Goal: Find specific page/section: Find specific page/section

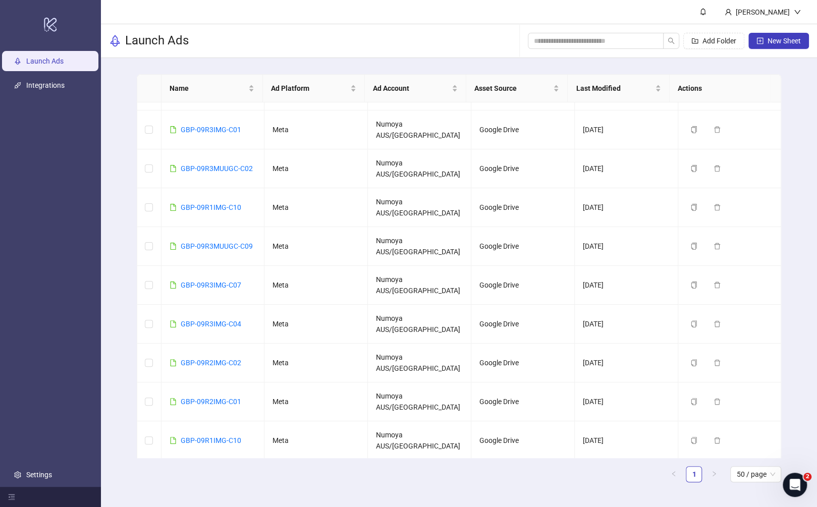
scroll to position [559, 0]
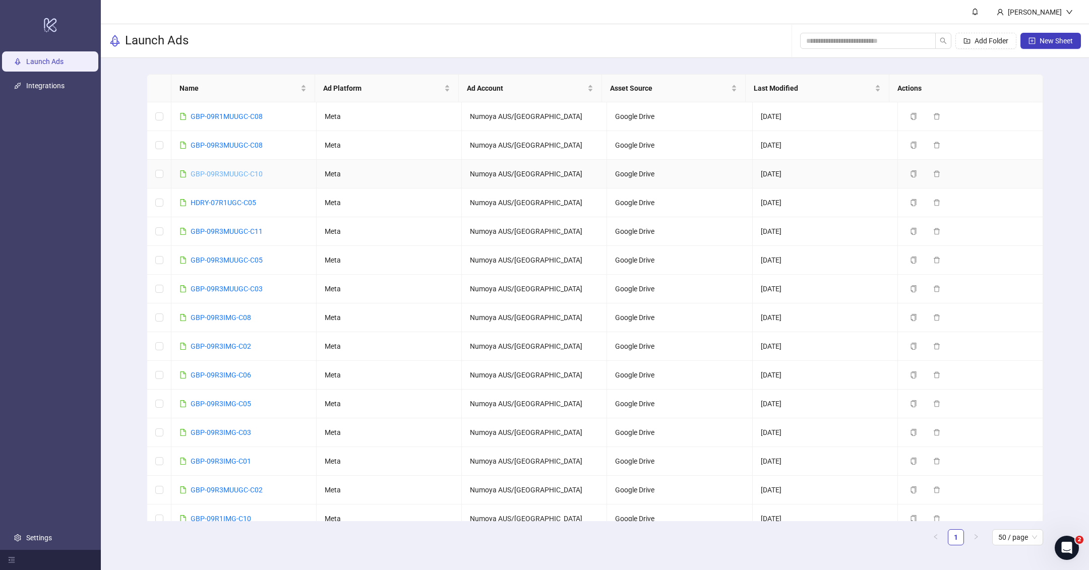
click at [241, 174] on link "GBP-09R3MUUGC-C10" at bounding box center [227, 174] width 72 height 8
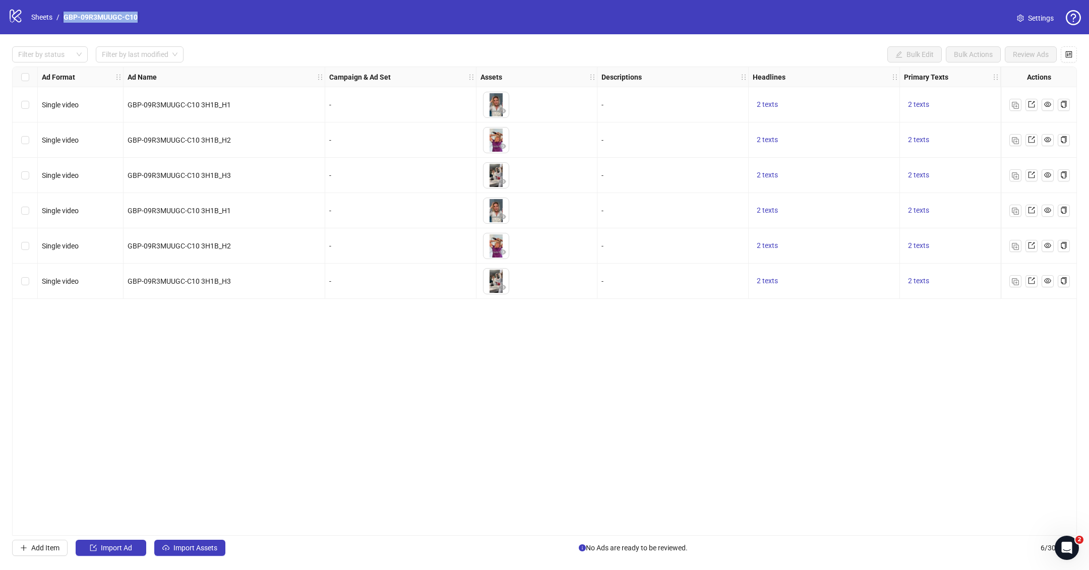
drag, startPoint x: 180, startPoint y: 23, endPoint x: 62, endPoint y: 20, distance: 118.0
click at [62, 20] on div "logo/logo-mobile Sheets / GBP-09R3MUUGC-C10 Settings" at bounding box center [544, 17] width 1073 height 18
copy link "GBP-09R3MUUGC-C10"
click at [438, 476] on div "Ad Format Ad Name Campaign & Ad Set Assets Descriptions Headlines Primary Texts…" at bounding box center [544, 302] width 1065 height 470
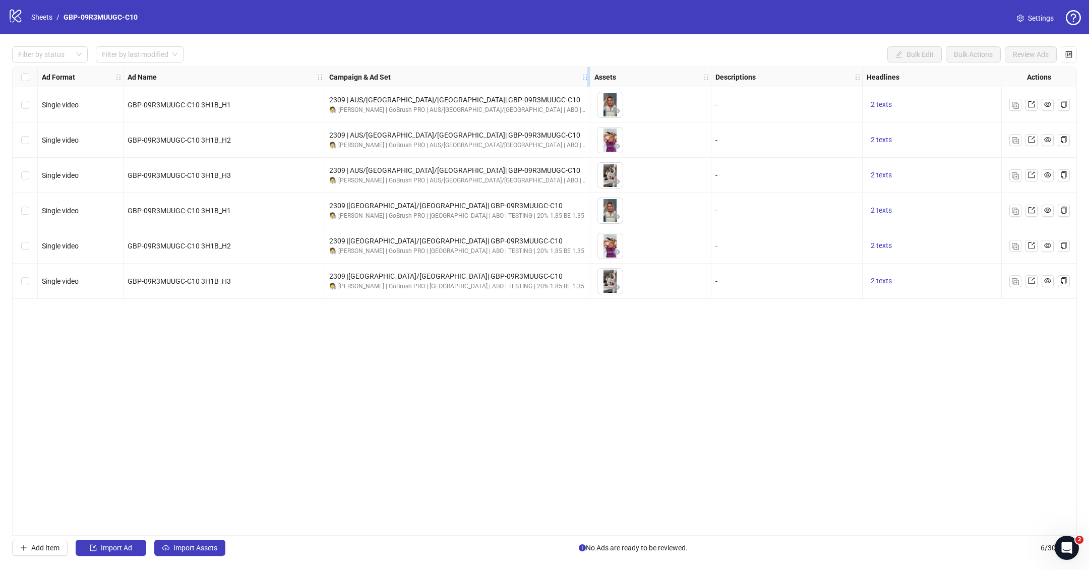
drag, startPoint x: 475, startPoint y: 74, endPoint x: 589, endPoint y: 85, distance: 114.5
click at [589, 85] on div "Resize Campaign & Ad Set column" at bounding box center [589, 77] width 3 height 20
click at [565, 469] on div "Ad Format Ad Name Campaign & Ad Set Assets Descriptions Headlines Primary Texts…" at bounding box center [544, 302] width 1065 height 470
drag, startPoint x: 576, startPoint y: 532, endPoint x: 931, endPoint y: 529, distance: 354.1
click at [931, 506] on div "Ad Format Ad Name Campaign & Ad Set Assets Descriptions Headlines Primary Texts…" at bounding box center [544, 302] width 1065 height 470
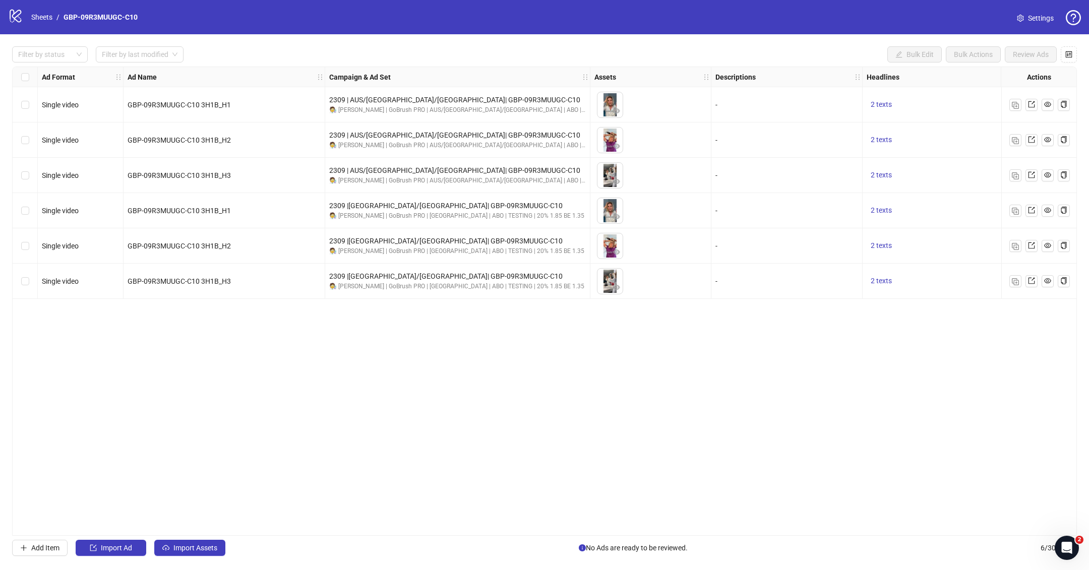
click at [725, 506] on div "Ad Format Ad Name Campaign & Ad Set Assets Descriptions Headlines Primary Texts…" at bounding box center [544, 302] width 1065 height 470
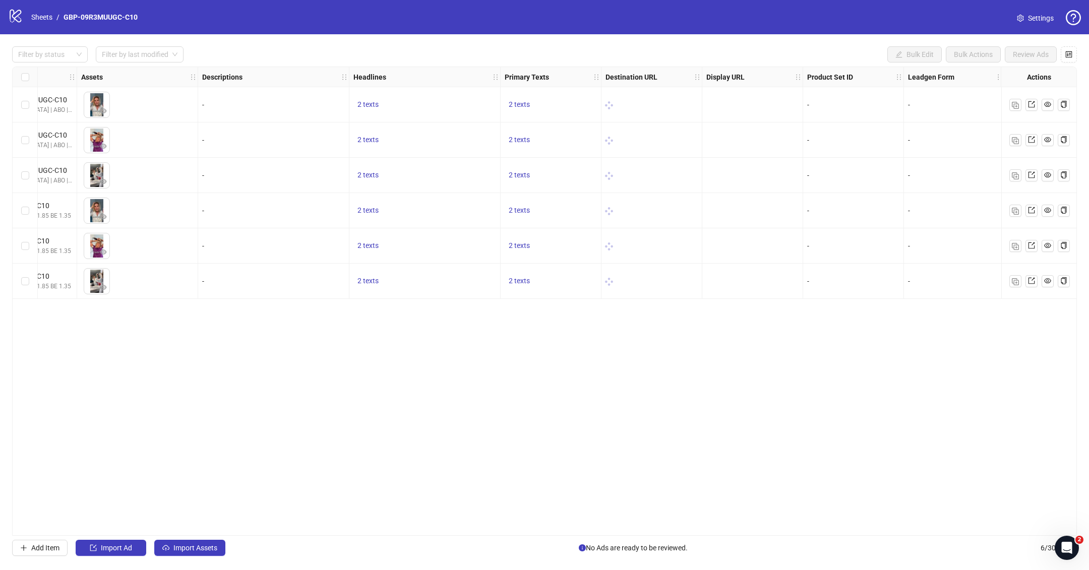
scroll to position [0, 510]
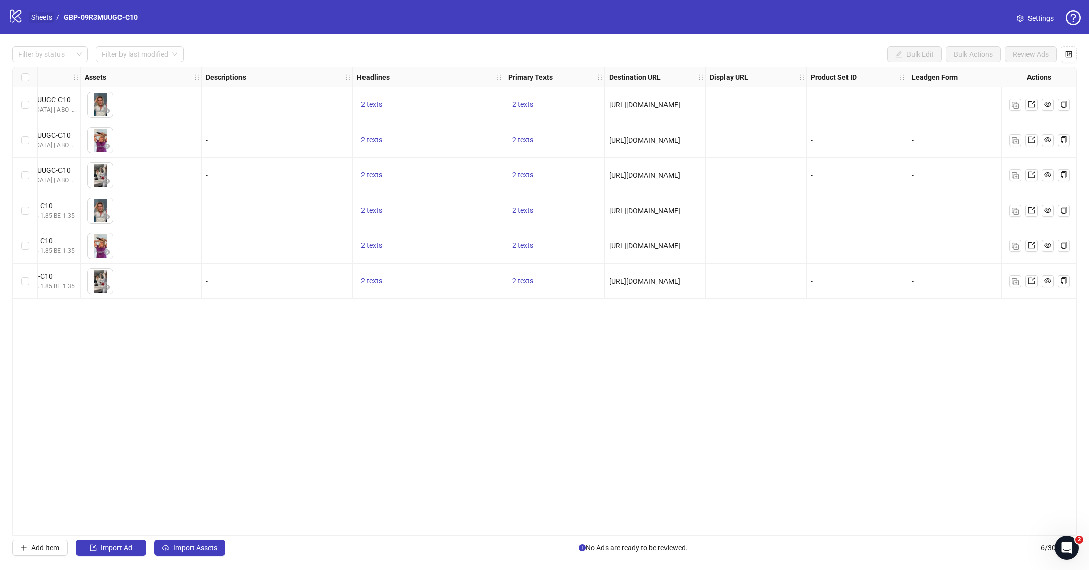
click at [38, 13] on link "Sheets" at bounding box center [41, 17] width 25 height 11
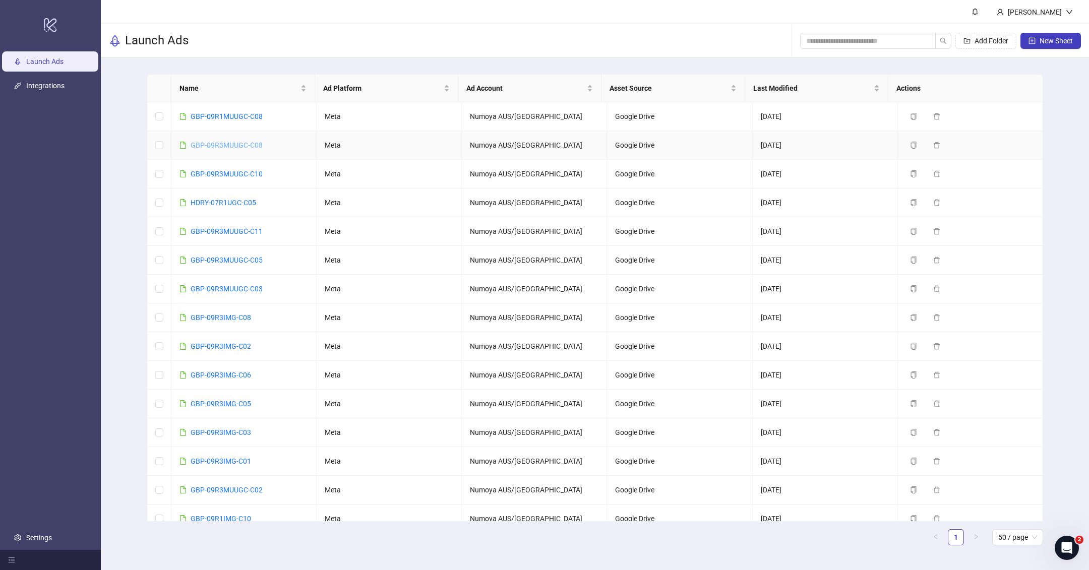
click at [257, 143] on link "GBP-09R3MUUGC-C08" at bounding box center [227, 145] width 72 height 8
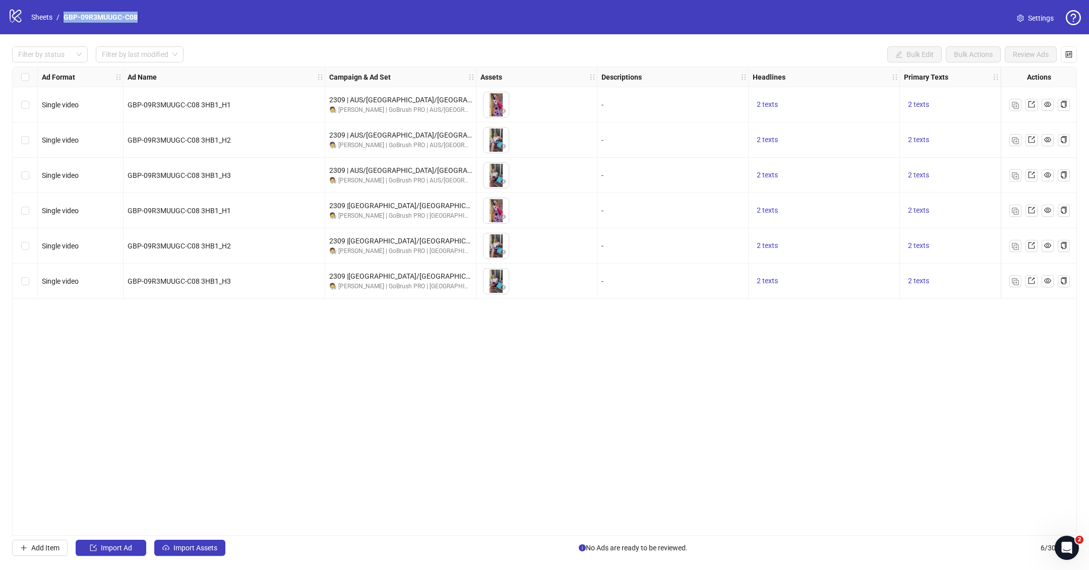
drag, startPoint x: 152, startPoint y: 12, endPoint x: 72, endPoint y: 12, distance: 79.7
click at [72, 12] on div "logo/logo-mobile Sheets / GBP-09R3MUUGC-C08 Settings" at bounding box center [544, 17] width 1073 height 18
copy link "GBP-09R3MUUGC-C08"
click at [386, 335] on div "Ad Format Ad Name Campaign & Ad Set Assets Descriptions Headlines Primary Texts…" at bounding box center [544, 302] width 1065 height 470
click at [678, 506] on span "No Ads are ready to be reviewed." at bounding box center [633, 548] width 109 height 11
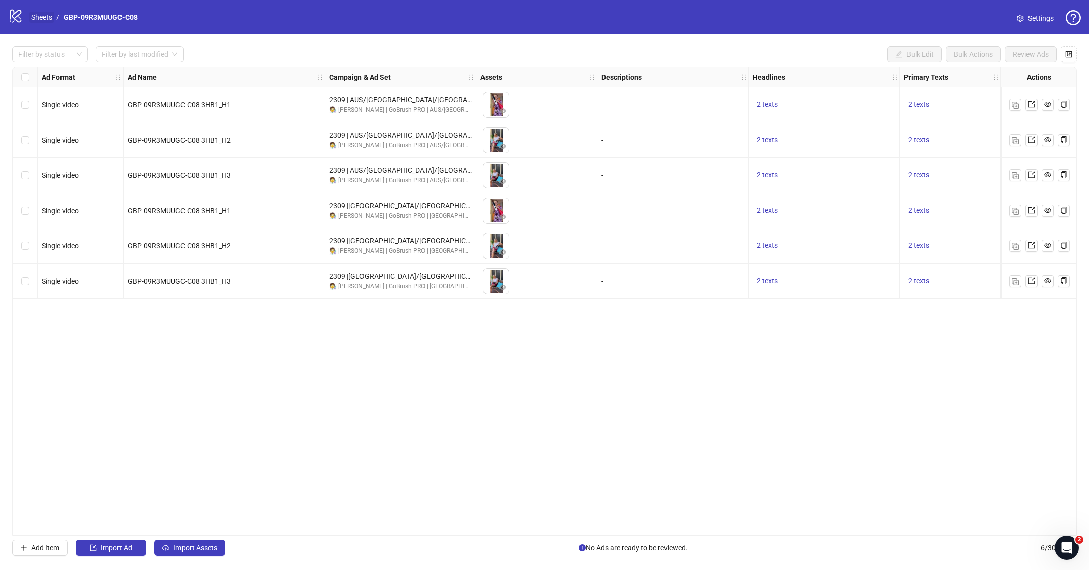
click at [45, 18] on link "Sheets" at bounding box center [41, 17] width 25 height 11
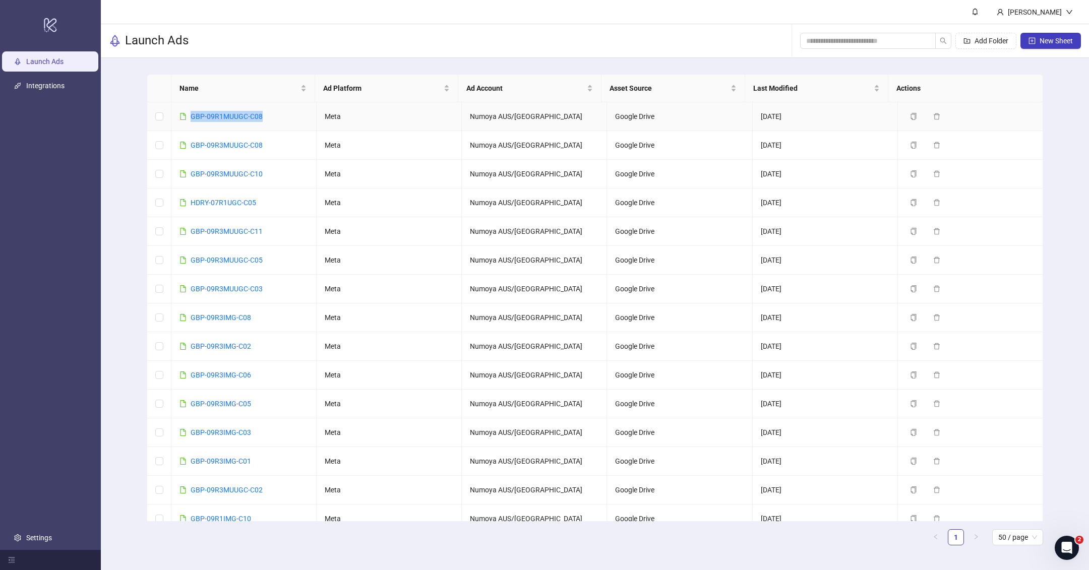
drag, startPoint x: 289, startPoint y: 112, endPoint x: 190, endPoint y: 115, distance: 99.4
click at [190, 115] on td "GBP-09R1MUUGC-C08" at bounding box center [243, 116] width 145 height 29
copy link "GBP-09R1MUUGC-C08"
click at [240, 113] on link "GBP-09R1MUUGC-C08" at bounding box center [227, 116] width 72 height 8
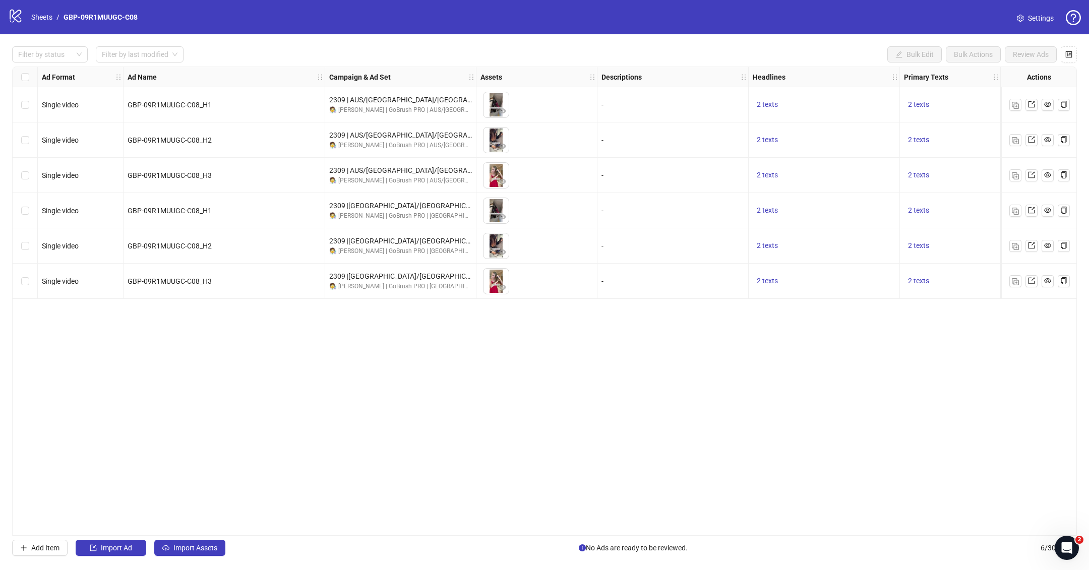
drag, startPoint x: 656, startPoint y: 525, endPoint x: 656, endPoint y: 530, distance: 5.6
click at [656, 506] on div "Ad Format Ad Name Campaign & Ad Set Assets Descriptions Headlines Primary Texts…" at bounding box center [544, 302] width 1065 height 470
click at [43, 16] on link "Sheets" at bounding box center [41, 17] width 25 height 11
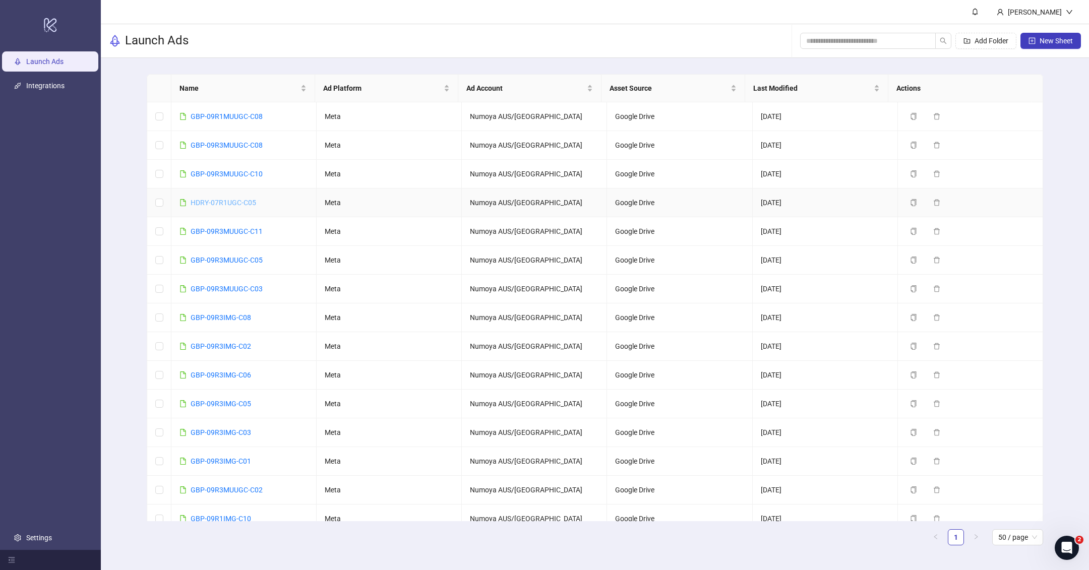
click at [235, 200] on link "HDRY-07R1UGC-C05" at bounding box center [224, 203] width 66 height 8
